Goal: Information Seeking & Learning: Learn about a topic

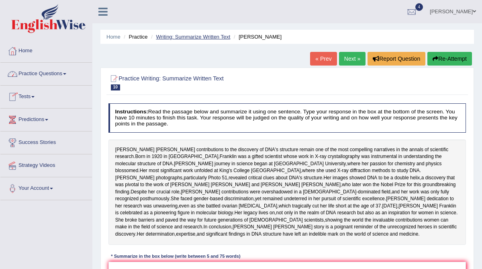
click at [206, 34] on link "Writing: Summarize Written Text" at bounding box center [193, 37] width 74 height 6
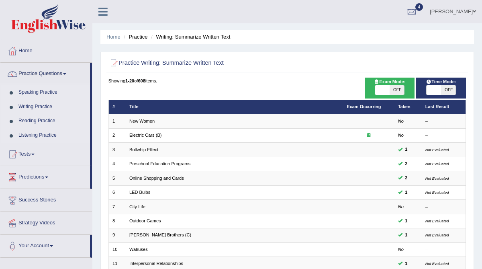
click at [448, 90] on span "OFF" at bounding box center [448, 90] width 14 height 10
checkbox input "true"
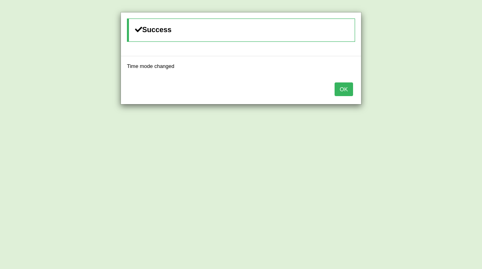
click at [347, 90] on button "OK" at bounding box center [344, 89] width 18 height 14
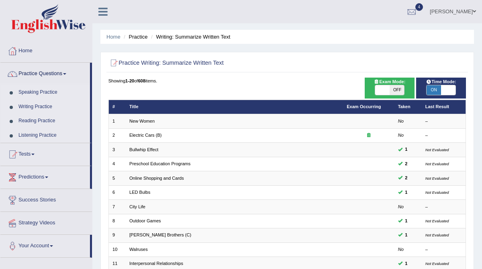
click at [397, 91] on span "OFF" at bounding box center [397, 90] width 14 height 10
checkbox input "true"
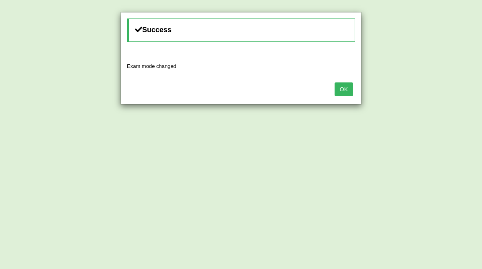
click at [350, 88] on button "OK" at bounding box center [344, 89] width 18 height 14
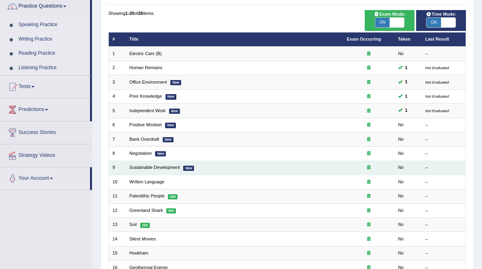
scroll to position [67, 0]
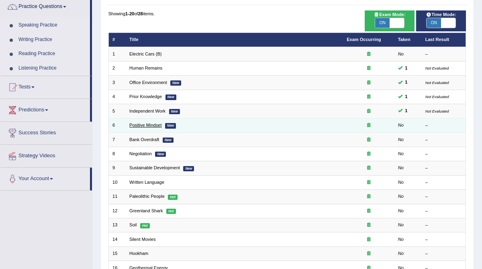
click at [151, 124] on link "Positive Mindset" at bounding box center [145, 125] width 32 height 5
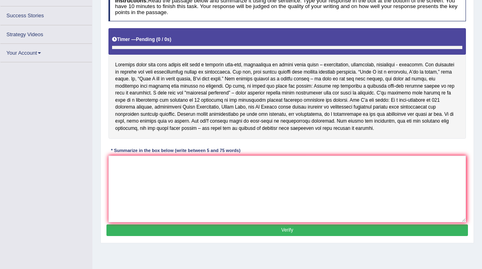
scroll to position [109, 0]
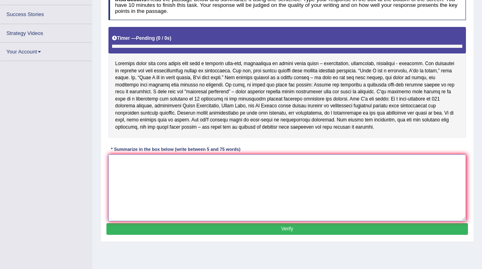
click at [139, 191] on textarea at bounding box center [288, 187] width 358 height 66
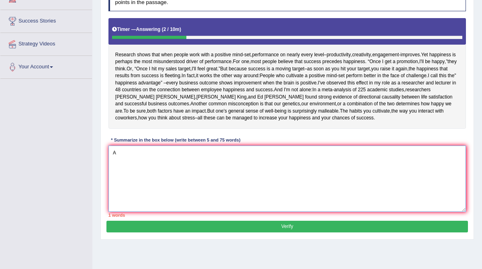
type textarea "A"
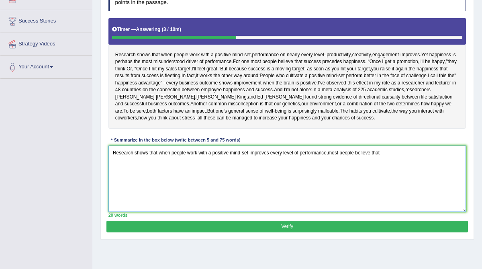
click at [330, 153] on textarea "Research shows that when people work with a positive mind-set improves every le…" at bounding box center [288, 179] width 358 height 66
click at [419, 151] on textarea "Research shows that when people work with a positive mind-set improves every le…" at bounding box center [288, 179] width 358 height 66
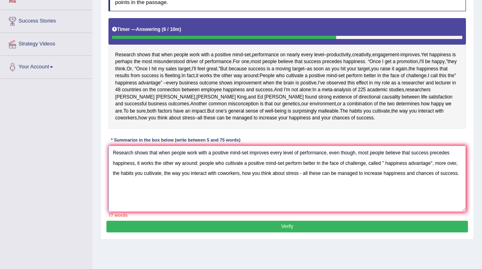
drag, startPoint x: 361, startPoint y: 152, endPoint x: 332, endPoint y: 152, distance: 28.9
click at [332, 152] on textarea "Research shows that when people work with a positive mind-set improves every le…" at bounding box center [288, 179] width 358 height 66
click at [180, 164] on textarea "Research shows that when people work with a positive mind-set improves every le…" at bounding box center [288, 179] width 358 height 66
drag, startPoint x: 373, startPoint y: 162, endPoint x: 322, endPoint y: 162, distance: 50.7
click at [322, 162] on textarea "Research shows that when people work with a positive mind-set improves every le…" at bounding box center [288, 179] width 358 height 66
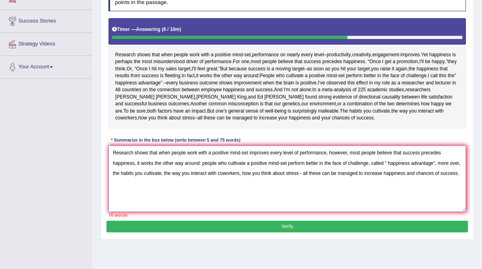
click at [322, 162] on textarea "Research shows that when people work with a positive mind-set improves every le…" at bounding box center [288, 179] width 358 height 66
drag, startPoint x: 353, startPoint y: 162, endPoint x: 329, endPoint y: 162, distance: 24.1
click at [329, 162] on textarea "Research shows that when people work with a positive mind-set improves every le…" at bounding box center [288, 179] width 358 height 66
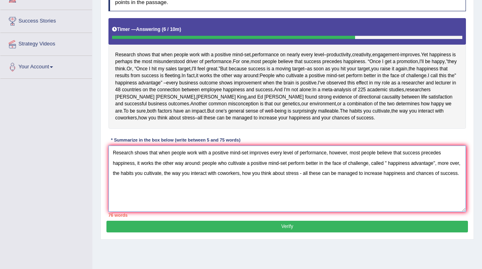
drag, startPoint x: 353, startPoint y: 162, endPoint x: 328, endPoint y: 162, distance: 24.9
click at [328, 162] on textarea "Research shows that when people work with a positive mind-set improves every le…" at bounding box center [288, 179] width 358 height 66
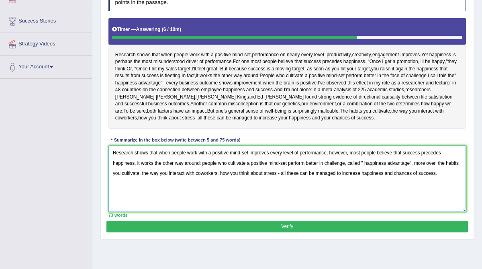
click at [349, 162] on textarea "Research shows that when people work with a positive mind-set improves every le…" at bounding box center [288, 179] width 358 height 66
click at [434, 162] on textarea "Research shows that when people work with a positive mind-set improves every le…" at bounding box center [288, 179] width 358 height 66
type textarea "Research shows that when people work with a positive mind-set improves every le…"
click at [327, 226] on button "Verify" at bounding box center [287, 227] width 361 height 12
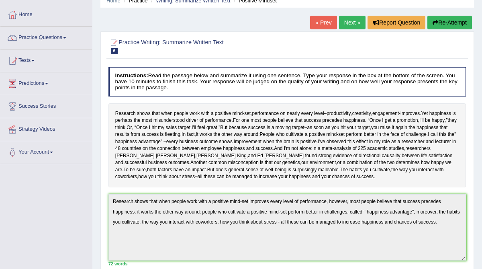
scroll to position [34, 0]
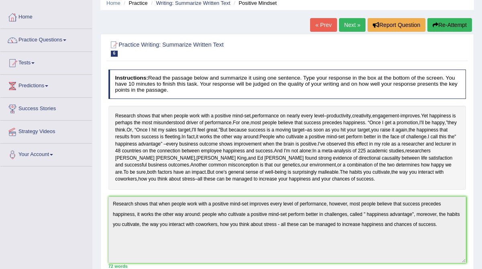
click at [351, 22] on link "Next »" at bounding box center [352, 25] width 27 height 14
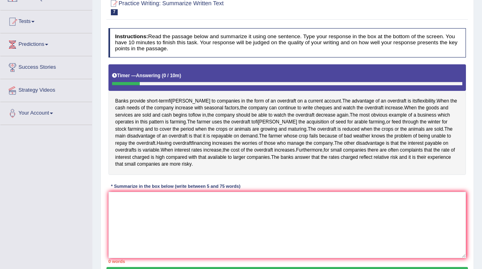
scroll to position [77, 0]
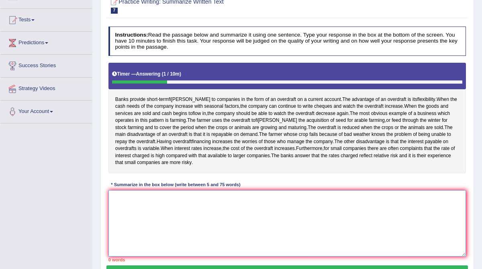
click at [199, 232] on textarea at bounding box center [288, 223] width 358 height 66
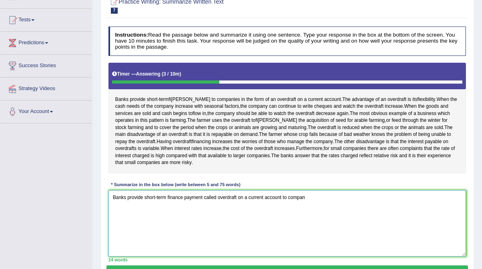
click at [197, 240] on textarea "Banks provide short-term finance payment called overdraft on a current account …" at bounding box center [288, 223] width 358 height 66
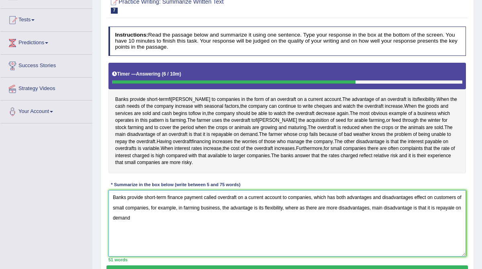
click at [197, 240] on textarea "Banks provide short-term finance payment called overdraft on a current account …" at bounding box center [288, 223] width 358 height 66
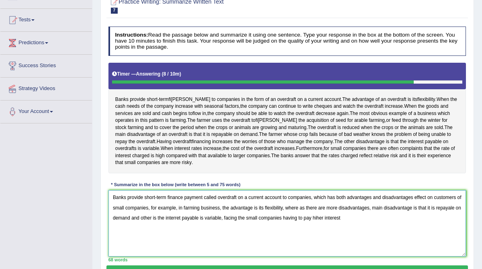
click at [197, 240] on textarea "Banks provide short-term finance payment called overdraft on a current account …" at bounding box center [288, 223] width 358 height 66
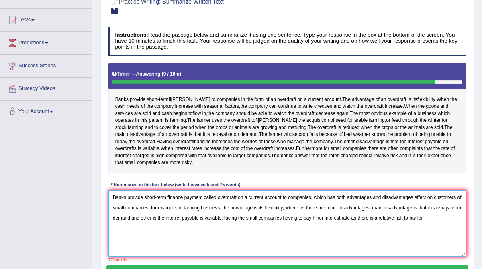
click at [325, 224] on textarea "Banks provide short-term finance payment called overdraft on a current account …" at bounding box center [288, 223] width 358 height 66
click at [338, 240] on textarea "Banks provide short-term finance payment called overdraft on a current account …" at bounding box center [288, 223] width 358 height 66
drag, startPoint x: 219, startPoint y: 205, endPoint x: 203, endPoint y: 204, distance: 15.7
click at [203, 204] on textarea "Banks provide short-term finance payment called overdraft on a current account …" at bounding box center [288, 223] width 358 height 66
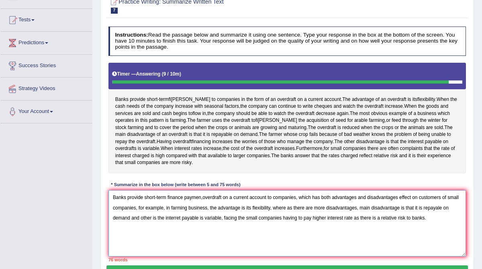
click at [416, 204] on textarea "Banks provide short-term finance paymen,overdraft on a current account to compa…" at bounding box center [288, 223] width 358 height 66
click at [426, 202] on textarea "Banks provide short-term finance paymen,overdraft on a current account to compa…" at bounding box center [288, 223] width 358 height 66
drag, startPoint x: 183, startPoint y: 214, endPoint x: 179, endPoint y: 214, distance: 4.0
click at [179, 214] on textarea "Banks provide short-term finance paymen,overdraft on a current account to compa…" at bounding box center [288, 223] width 358 height 66
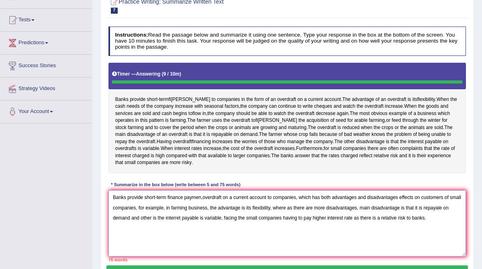
type textarea "Banks provide short-term finance paymen,overdraft on a current account to compa…"
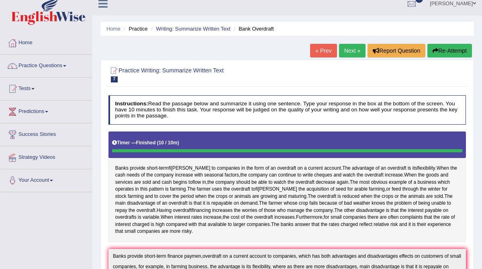
scroll to position [0, 0]
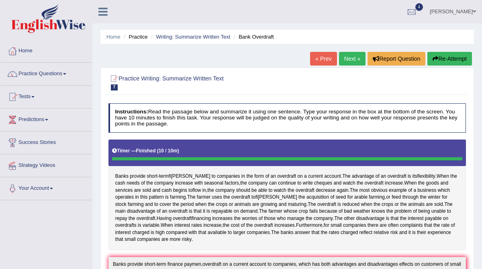
click at [453, 60] on button "Re-Attempt" at bounding box center [450, 59] width 45 height 14
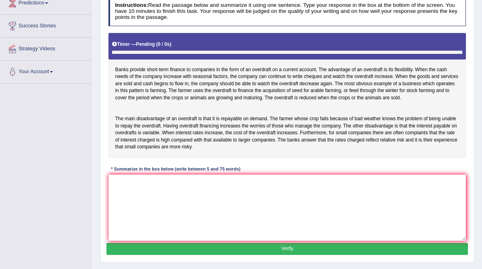
scroll to position [115, 0]
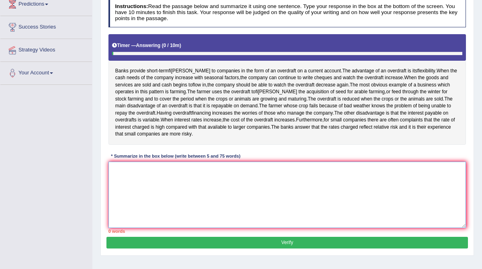
click at [158, 204] on textarea at bounding box center [288, 195] width 358 height 66
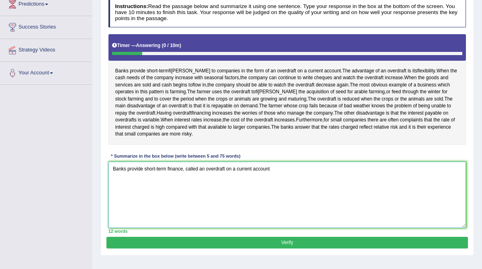
click at [163, 221] on textarea "Banks provide short-term finance, called an overdraft on a current account" at bounding box center [288, 195] width 358 height 66
click at [379, 175] on textarea "Banks provide short-term finance, called an overdraft on a current account to c…" at bounding box center [288, 195] width 358 height 66
click at [421, 175] on textarea "Banks provide short-term finance, called an overdraft on a current account to c…" at bounding box center [288, 195] width 358 height 66
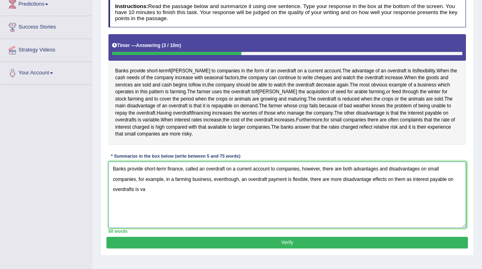
drag, startPoint x: 416, startPoint y: 187, endPoint x: 419, endPoint y: 199, distance: 12.5
click at [419, 199] on textarea "Banks provide short-term finance, called an overdraft on a current account to c…" at bounding box center [288, 195] width 358 height 66
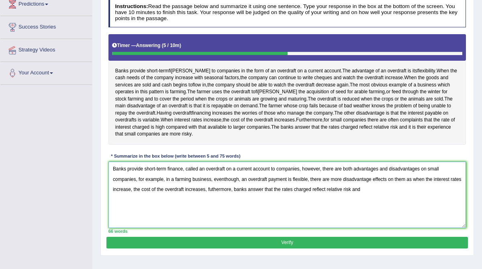
drag, startPoint x: 260, startPoint y: 195, endPoint x: 384, endPoint y: 203, distance: 123.7
click at [384, 203] on textarea "Banks provide short-term finance, called an overdraft on a current account to c…" at bounding box center [288, 195] width 358 height 66
drag, startPoint x: 408, startPoint y: 186, endPoint x: 398, endPoint y: 187, distance: 9.7
click at [398, 187] on textarea "Banks provide short-term finance, called an overdraft on a current account to c…" at bounding box center [288, 195] width 358 height 66
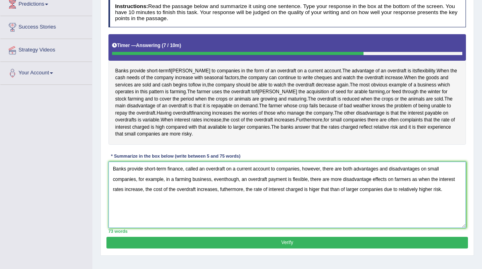
click at [330, 196] on textarea "Banks provide short-term finance, called an overdraft on a current account to c…" at bounding box center [288, 195] width 358 height 66
click at [342, 195] on textarea "Banks provide short-term finance, called an overdraft on a current account to c…" at bounding box center [288, 195] width 358 height 66
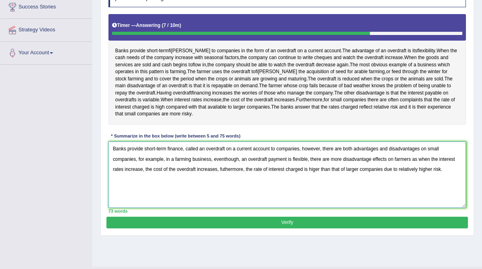
scroll to position [139, 0]
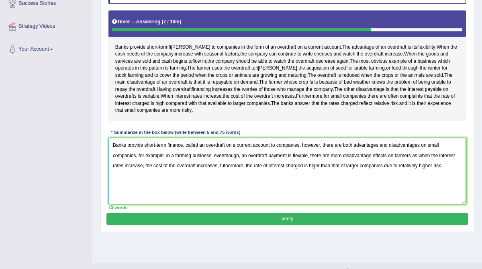
type textarea "Banks provide short-term finance, called an overdraft on a current account to c…"
click at [352, 225] on button "Verify" at bounding box center [287, 219] width 361 height 12
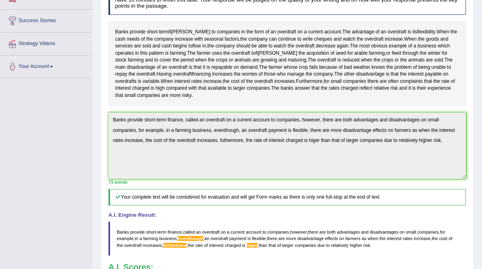
scroll to position [26, 0]
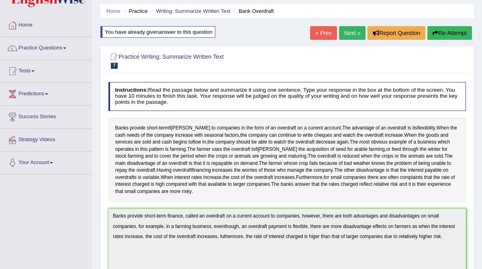
click at [438, 33] on button "Re-Attempt" at bounding box center [450, 33] width 45 height 14
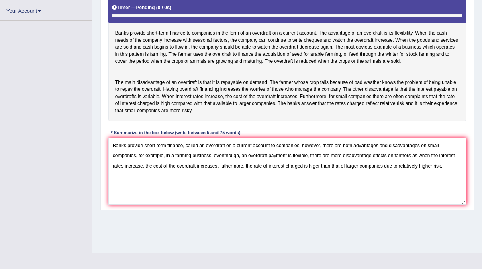
scroll to position [153, 0]
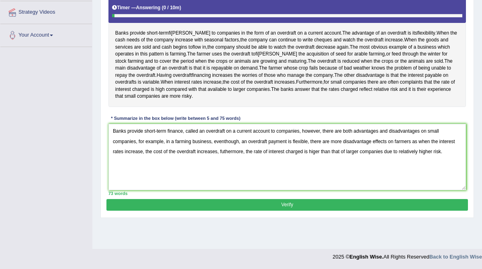
drag, startPoint x: 391, startPoint y: 152, endPoint x: 338, endPoint y: 137, distance: 55.2
click at [338, 137] on textarea "Banks provide short-term finance, called an overdraft on a current account to c…" at bounding box center [288, 157] width 358 height 66
click at [172, 148] on textarea "Banks provide short-term finance, called an overdraft on a current account to c…" at bounding box center [288, 157] width 358 height 66
click at [171, 149] on textarea "Banks provide short-term finance, called an overdraft on a current account to c…" at bounding box center [288, 157] width 358 height 66
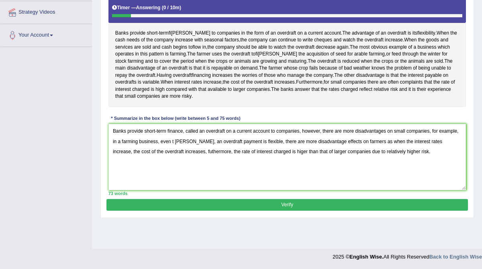
click at [175, 149] on textarea "Banks provide short-term finance, called an overdraft on a current account to c…" at bounding box center [288, 157] width 358 height 66
click at [168, 160] on textarea "Banks provide short-term finance, called an overdraft on a current account to c…" at bounding box center [288, 157] width 358 height 66
click at [204, 168] on textarea "Banks provide short-term finance, called an overdraft on a current account to c…" at bounding box center [288, 157] width 358 height 66
drag, startPoint x: 439, startPoint y: 149, endPoint x: 260, endPoint y: 149, distance: 178.9
click at [260, 148] on textarea "Banks provide short-term finance, called an overdraft on a current account to c…" at bounding box center [288, 157] width 358 height 66
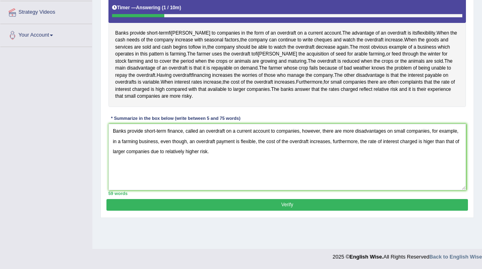
click at [261, 152] on textarea "Banks provide short-term finance, called an overdraft on a current account to c…" at bounding box center [288, 157] width 358 height 66
click at [268, 148] on textarea "Banks provide short-term finance, called an overdraft on a current account to c…" at bounding box center [288, 157] width 358 height 66
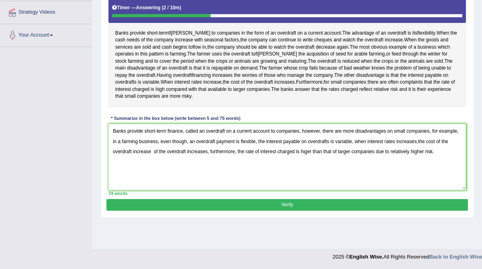
drag, startPoint x: 210, startPoint y: 159, endPoint x: 151, endPoint y: 156, distance: 59.6
click at [151, 156] on textarea "Banks provide short-term finance, called an overdraft on a current account to c…" at bounding box center [288, 157] width 358 height 66
drag, startPoint x: 154, startPoint y: 158, endPoint x: 181, endPoint y: 156, distance: 27.0
click at [181, 156] on textarea "Banks provide short-term finance, called an overdraft on a current account to c…" at bounding box center [288, 157] width 358 height 66
click at [360, 160] on textarea "Banks provide short-term finance, called an overdraft on a current account to c…" at bounding box center [288, 157] width 358 height 66
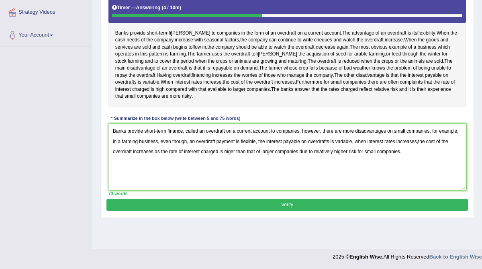
click at [420, 148] on textarea "Banks provide short-term finance, called an overdraft on a current account to c…" at bounding box center [288, 157] width 358 height 66
click at [422, 148] on textarea "Banks provide short-term finance, called an overdraft on a current account to c…" at bounding box center [288, 157] width 358 height 66
click at [377, 158] on textarea "Banks provide short-term finance, called an overdraft on a current account to c…" at bounding box center [288, 157] width 358 height 66
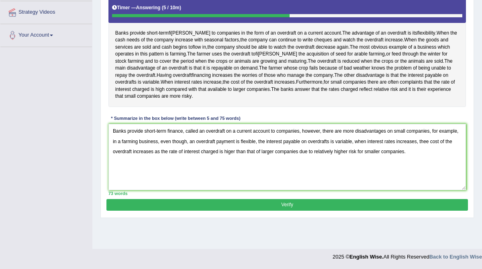
drag, startPoint x: 161, startPoint y: 160, endPoint x: 155, endPoint y: 159, distance: 5.7
click at [155, 159] on textarea "Banks provide short-term finance, called an overdraft on a current account to c…" at bounding box center [288, 157] width 358 height 66
drag, startPoint x: 236, startPoint y: 159, endPoint x: 187, endPoint y: 159, distance: 49.0
click at [187, 159] on textarea "Banks provide short-term finance, called an overdraft on a current account to c…" at bounding box center [288, 157] width 358 height 66
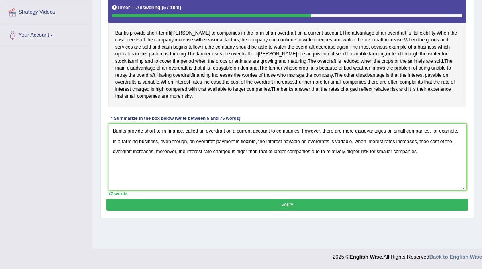
click at [431, 150] on textarea "Banks provide short-term finance, called an overdraft on a current account to c…" at bounding box center [288, 157] width 358 height 66
click at [369, 149] on textarea "Banks provide short-term finance, called an overdraft on a current account to c…" at bounding box center [288, 157] width 358 height 66
type textarea "Banks provide short-term finance, called an overdraft on a current account to c…"
click at [268, 209] on button "Verify" at bounding box center [287, 205] width 361 height 12
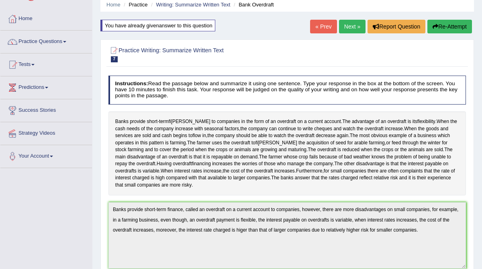
scroll to position [30, 0]
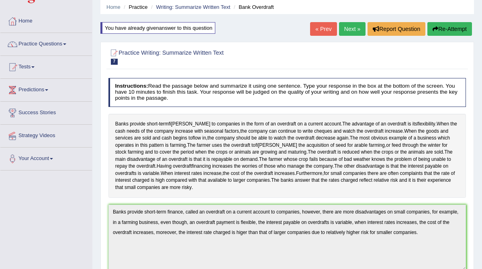
click at [353, 28] on link "Next »" at bounding box center [352, 29] width 27 height 14
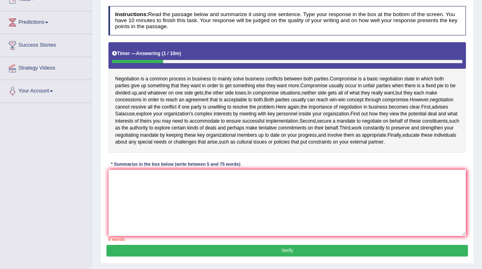
scroll to position [97, 0]
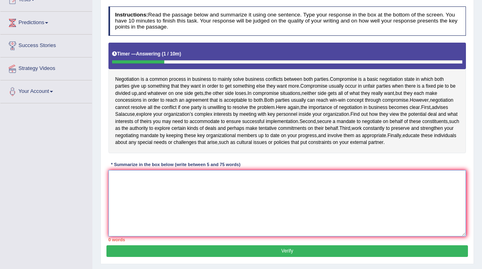
click at [273, 200] on textarea at bounding box center [288, 203] width 358 height 66
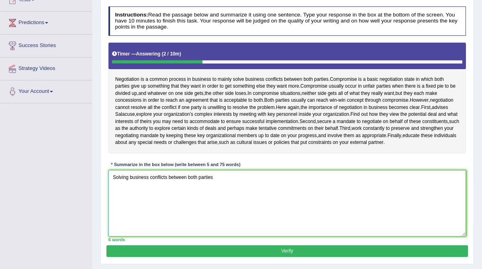
click at [114, 193] on textarea "Solving business conflicts between both parties" at bounding box center [288, 203] width 358 height 66
click at [276, 189] on textarea "The common process of solving business conflicts between both parties" at bounding box center [288, 203] width 358 height 66
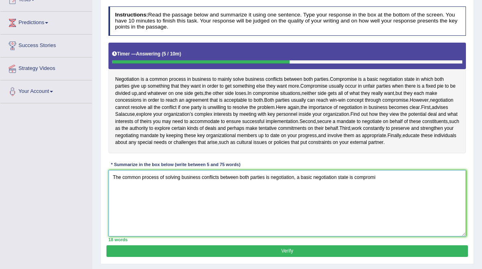
click at [301, 191] on textarea "The common process of solving business conflicts between both parties is negoti…" at bounding box center [288, 203] width 358 height 66
drag, startPoint x: 390, startPoint y: 192, endPoint x: 428, endPoint y: 194, distance: 37.4
click at [428, 194] on textarea "The common process of solving business conflicts between both parties is negoti…" at bounding box center [288, 203] width 358 height 66
click at [445, 197] on textarea "The common process of solving business conflicts between both parties is negoti…" at bounding box center [288, 203] width 358 height 66
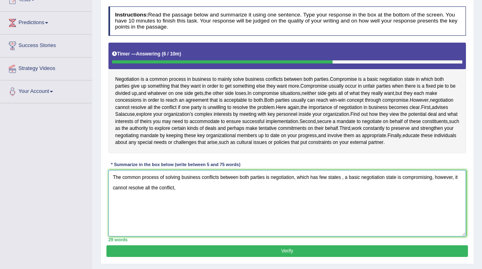
click at [444, 198] on textarea "The common process of solving business conflicts between both parties is negoti…" at bounding box center [288, 203] width 358 height 66
click at [441, 191] on textarea "The common process of solving business conflicts between both parties is negoti…" at bounding box center [288, 203] width 358 height 66
click at [184, 200] on textarea "The common process of solving business conflicts between both parties is negoti…" at bounding box center [288, 203] width 358 height 66
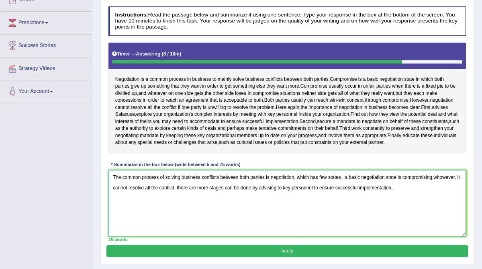
click at [257, 201] on textarea "The common process of solving business conflicts between both parties is negoti…" at bounding box center [288, 203] width 358 height 66
click at [417, 201] on textarea "The common process of solving business conflicts between both parties is negoti…" at bounding box center [288, 203] width 358 height 66
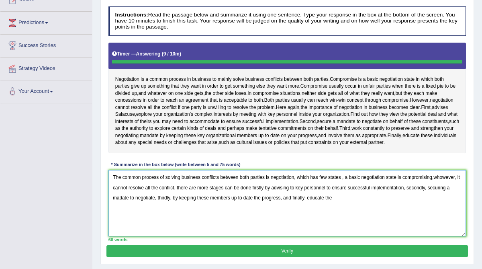
type textarea "The common process of solving business conflicts between both parties is negoti…"
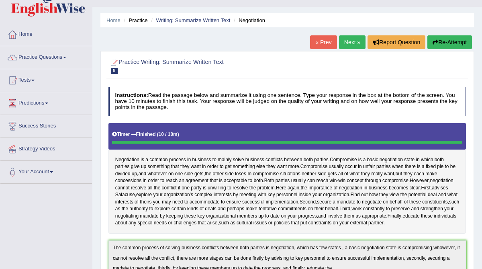
scroll to position [15, 0]
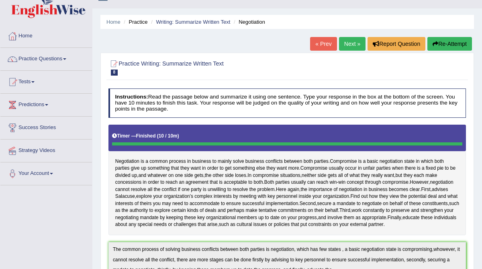
click at [447, 44] on button "Re-Attempt" at bounding box center [450, 44] width 45 height 14
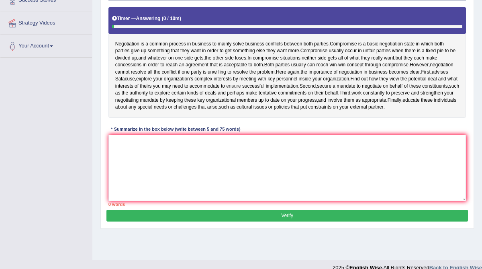
scroll to position [153, 0]
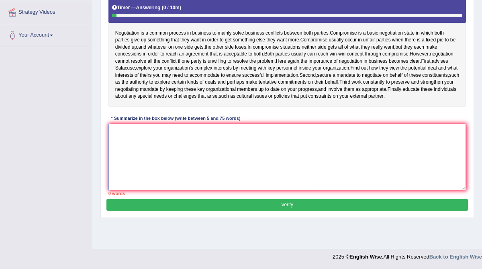
paste textarea "The common process of solving business conflicts between both parties is negoti…"
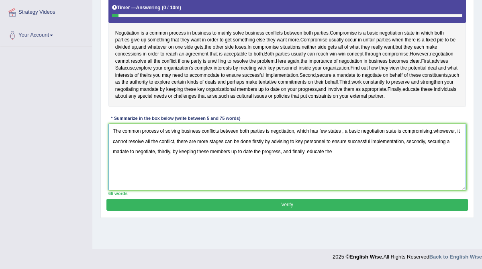
click at [310, 166] on textarea "The common process of solving business conflicts between both parties is negoti…" at bounding box center [288, 157] width 358 height 66
click at [351, 167] on textarea "The common process of solving business conflicts between both parties is negoti…" at bounding box center [288, 157] width 358 height 66
click at [380, 166] on textarea "The common process of solving business conflicts between both parties is negoti…" at bounding box center [288, 157] width 358 height 66
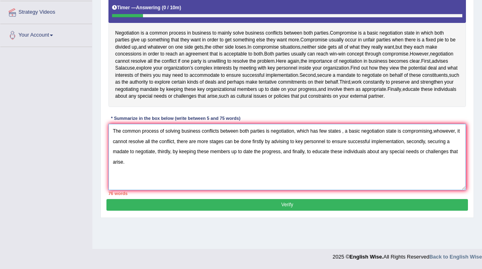
drag, startPoint x: 346, startPoint y: 144, endPoint x: 300, endPoint y: 141, distance: 45.9
click at [300, 141] on textarea "The common process of solving business conflicts between both parties is negoti…" at bounding box center [288, 157] width 358 height 66
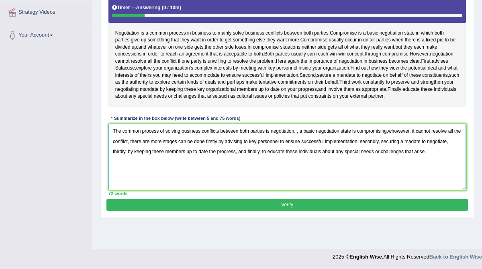
click at [303, 144] on textarea "The common process of solving business conflicts between both parties is negoti…" at bounding box center [288, 157] width 358 height 66
drag, startPoint x: 352, startPoint y: 146, endPoint x: 301, endPoint y: 144, distance: 51.1
click at [301, 144] on textarea "The common process of solving business conflicts between both parties is negoti…" at bounding box center [288, 157] width 358 height 66
drag, startPoint x: 366, startPoint y: 144, endPoint x: 357, endPoint y: 144, distance: 9.2
click at [357, 144] on textarea "The common process of solving business conflicts between both parties is negoti…" at bounding box center [288, 157] width 358 height 66
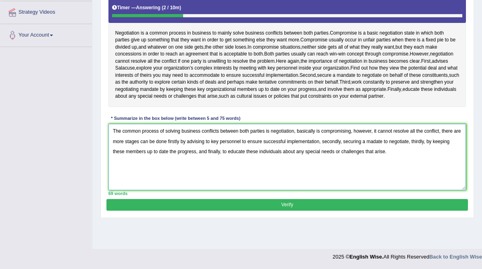
click at [320, 144] on textarea "The common process of solving business conflicts between both parties is negoti…" at bounding box center [288, 157] width 358 height 66
click at [360, 145] on textarea "The common process of solving business conflicts between both parties is negoti…" at bounding box center [288, 157] width 358 height 66
type textarea "The common process of solving business conflicts between both parties is negoti…"
click at [311, 211] on button "Verify" at bounding box center [287, 205] width 361 height 12
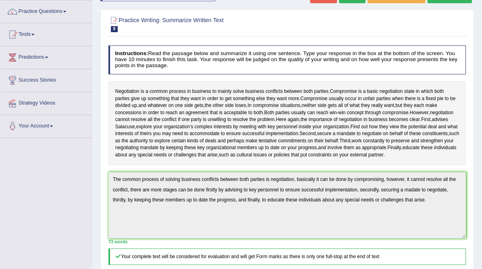
scroll to position [34, 0]
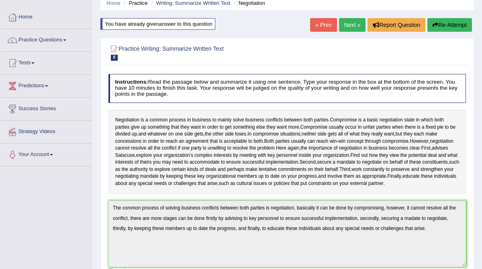
click at [452, 25] on button "Re-Attempt" at bounding box center [450, 25] width 45 height 14
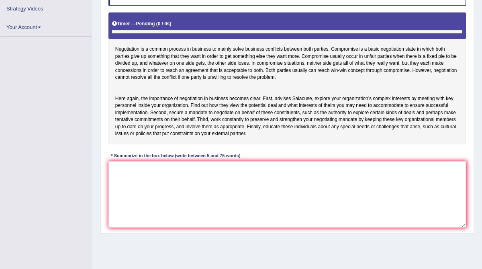
scroll to position [134, 0]
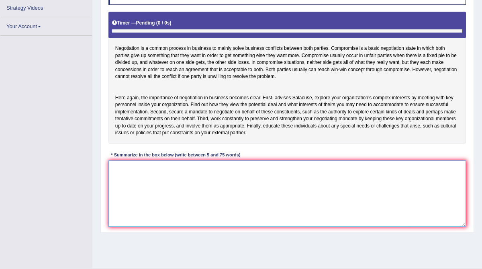
click at [155, 181] on textarea at bounding box center [288, 193] width 358 height 66
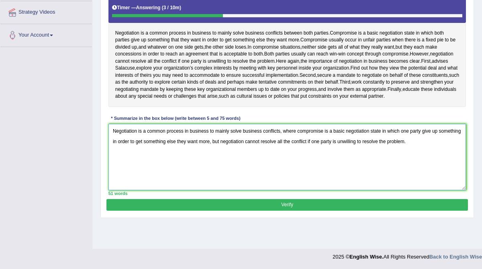
click at [435, 145] on textarea "Negotiation is a common process in business to mainly solve business conflicts,…" at bounding box center [288, 157] width 358 height 66
type textarea "Negotiation is a common process in business to mainly solve business conflicts,…"
click at [306, 211] on button "Verify" at bounding box center [287, 205] width 361 height 12
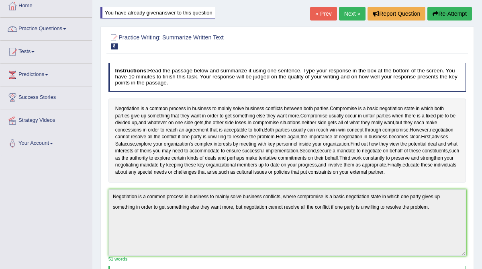
scroll to position [38, 0]
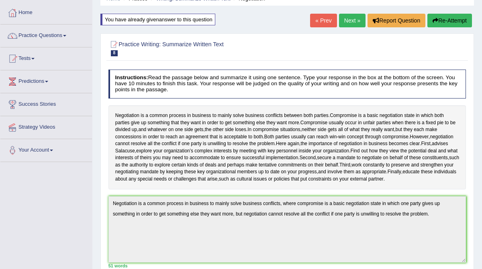
click at [349, 23] on link "Next »" at bounding box center [352, 21] width 27 height 14
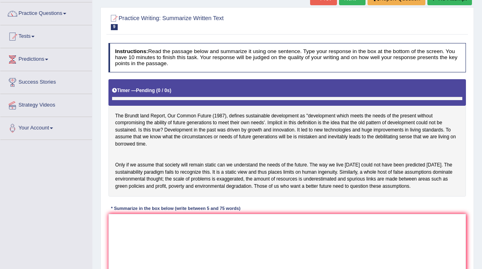
scroll to position [62, 0]
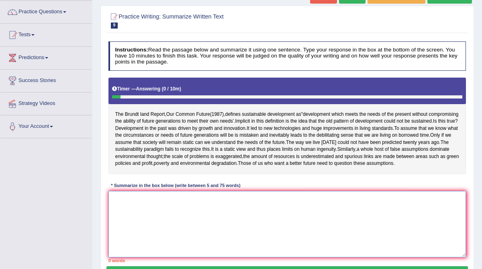
click at [285, 224] on textarea at bounding box center [288, 224] width 358 height 66
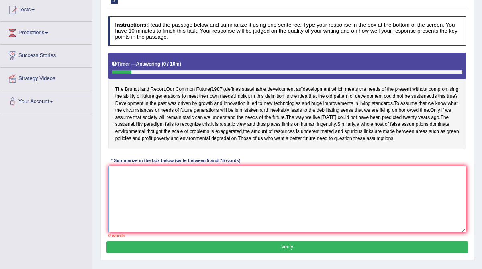
scroll to position [85, 0]
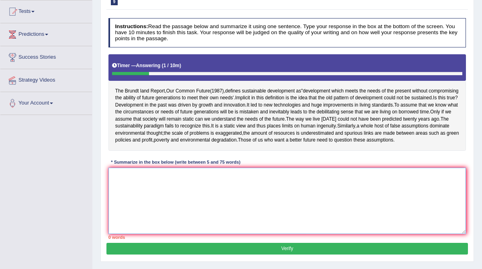
click at [261, 210] on textarea at bounding box center [288, 201] width 358 height 66
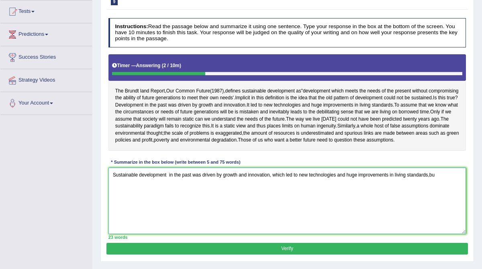
click at [237, 209] on textarea "Sustainable development in the past was driven by growth and innovation, which …" at bounding box center [288, 201] width 358 height 66
click at [269, 227] on textarea "Sustainable development in the past was driven by growth and innovation, which …" at bounding box center [288, 201] width 358 height 66
click at [441, 189] on textarea "Sustainable development in the past was driven by growth and innovation, which …" at bounding box center [288, 201] width 358 height 66
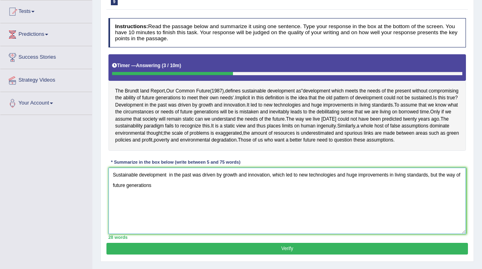
drag, startPoint x: 132, startPoint y: 200, endPoint x: 118, endPoint y: 198, distance: 14.2
click at [118, 198] on textarea "Sustainable development in the past was driven by growth and innovation, which …" at bounding box center [288, 201] width 358 height 66
click at [135, 198] on textarea "Sustainable development in the past was driven by growth and innovation, which …" at bounding box center [288, 201] width 358 height 66
click at [167, 197] on textarea "Sustainable development in the past was driven by growth and innovation, which …" at bounding box center [288, 201] width 358 height 66
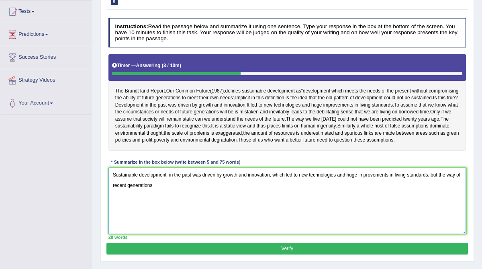
click at [167, 197] on textarea "Sustainable development in the past was driven by growth and innovation, which …" at bounding box center [288, 201] width 358 height 66
click at [174, 207] on textarea "Sustainable development in the past was driven by growth and innovation, which …" at bounding box center [288, 201] width 358 height 66
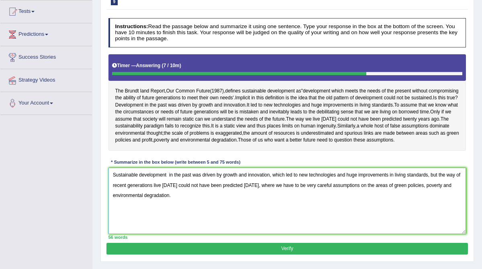
click at [332, 201] on textarea "Sustainable development in the past was driven by growth and innovation, which …" at bounding box center [288, 201] width 358 height 66
drag, startPoint x: 368, startPoint y: 199, endPoint x: 353, endPoint y: 199, distance: 15.7
click at [353, 199] on textarea "Sustainable development in the past was driven by growth and innovation, which …" at bounding box center [288, 201] width 358 height 66
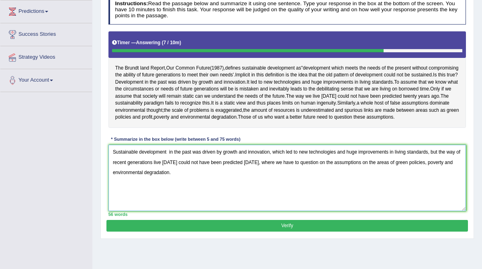
scroll to position [113, 0]
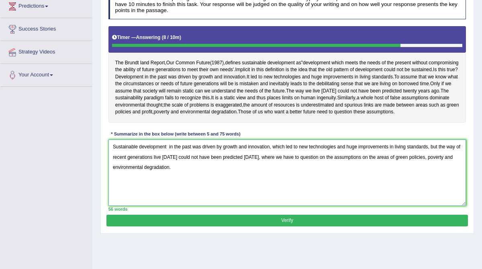
click at [451, 171] on textarea "Sustainable development in the past was driven by growth and innovation, which …" at bounding box center [288, 172] width 358 height 66
type textarea "Sustainable development in the past was driven by growth and innovation, which …"
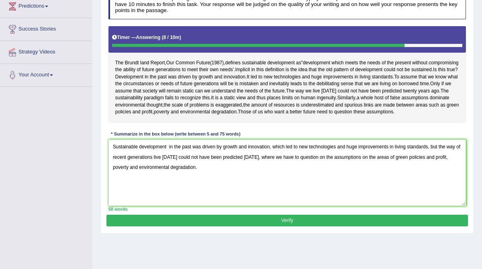
click at [352, 226] on button "Verify" at bounding box center [287, 221] width 361 height 12
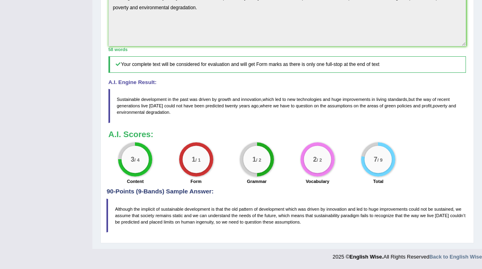
scroll to position [0, 0]
